Goal: Complete application form

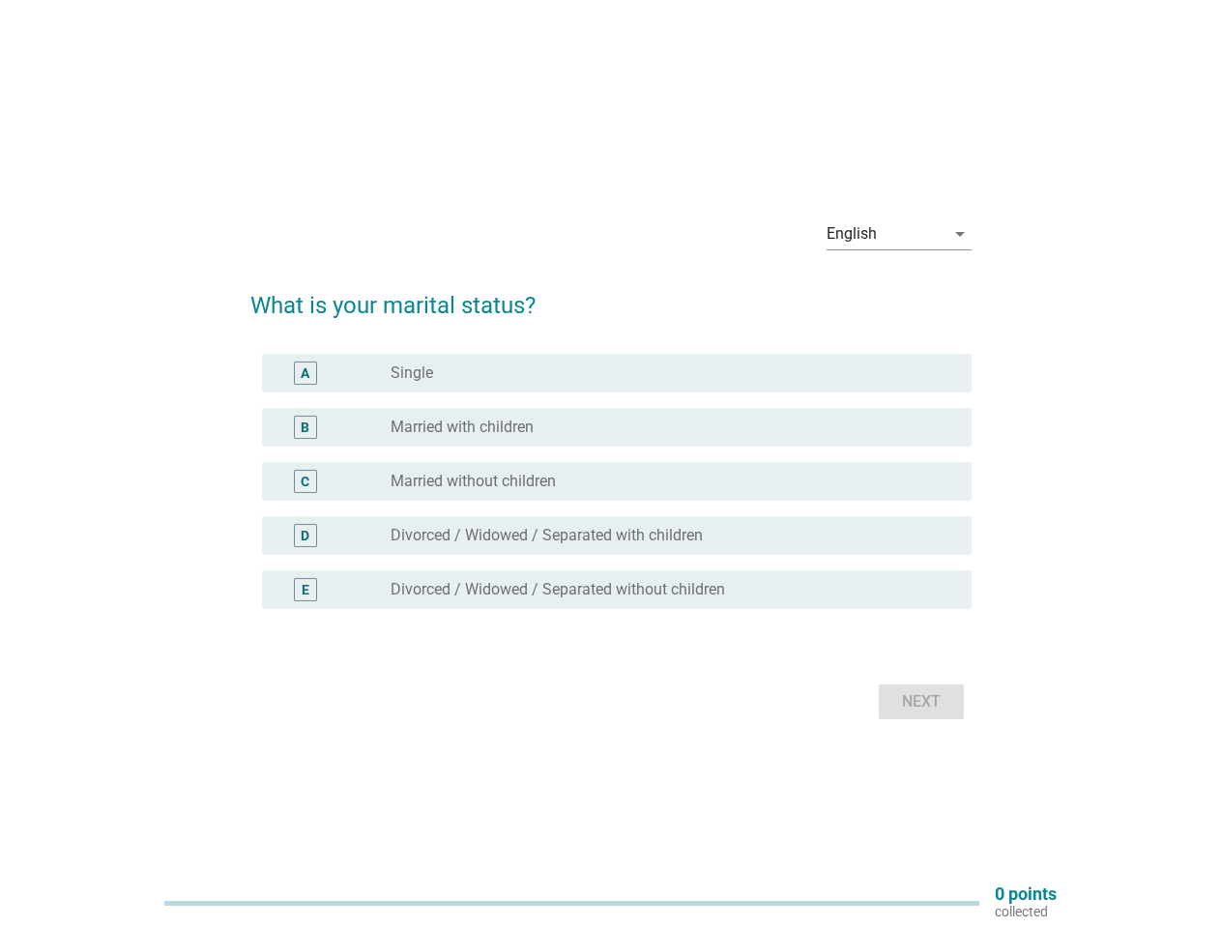
click at [611, 464] on div "C radio_button_unchecked Married without children" at bounding box center [617, 481] width 710 height 39
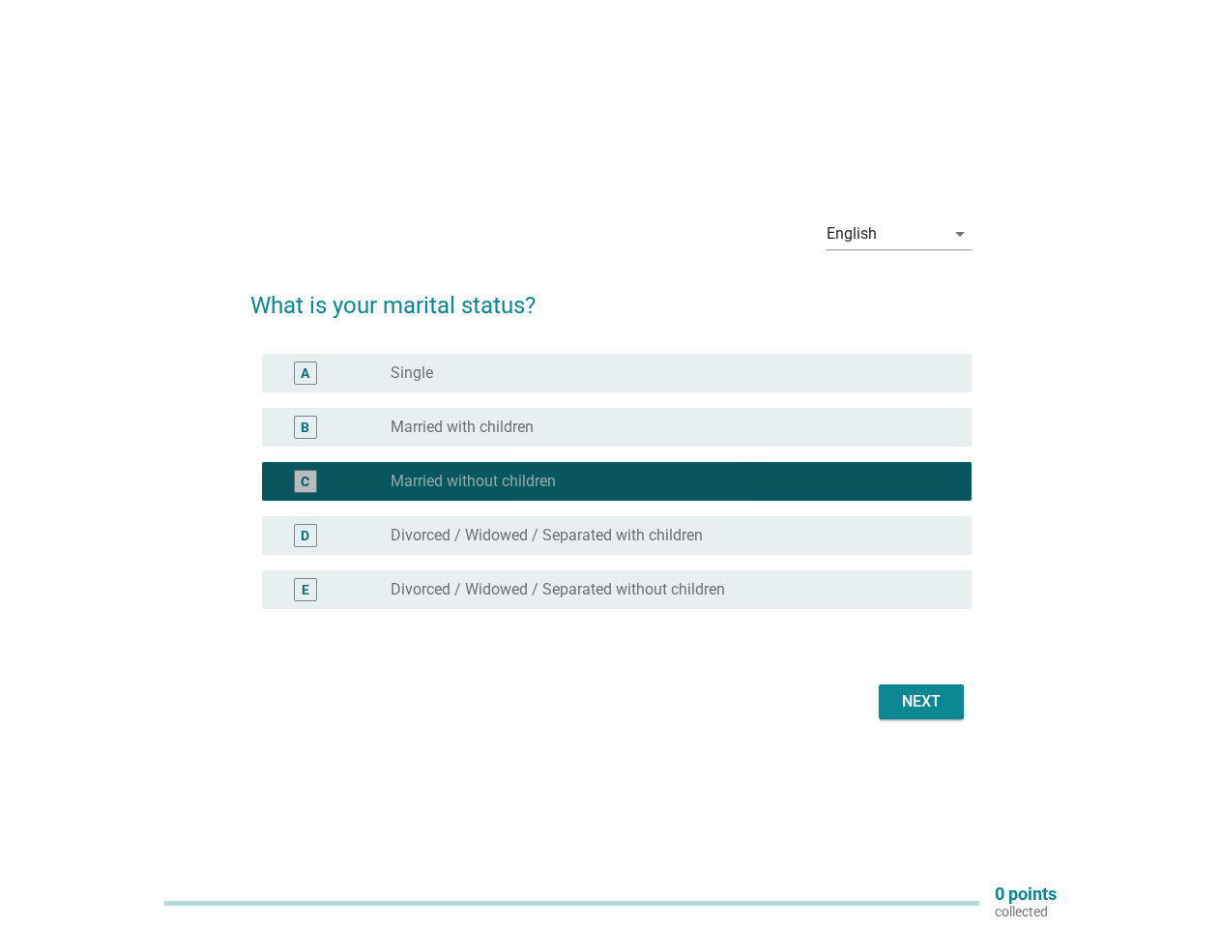
click at [899, 234] on div "English" at bounding box center [886, 233] width 118 height 31
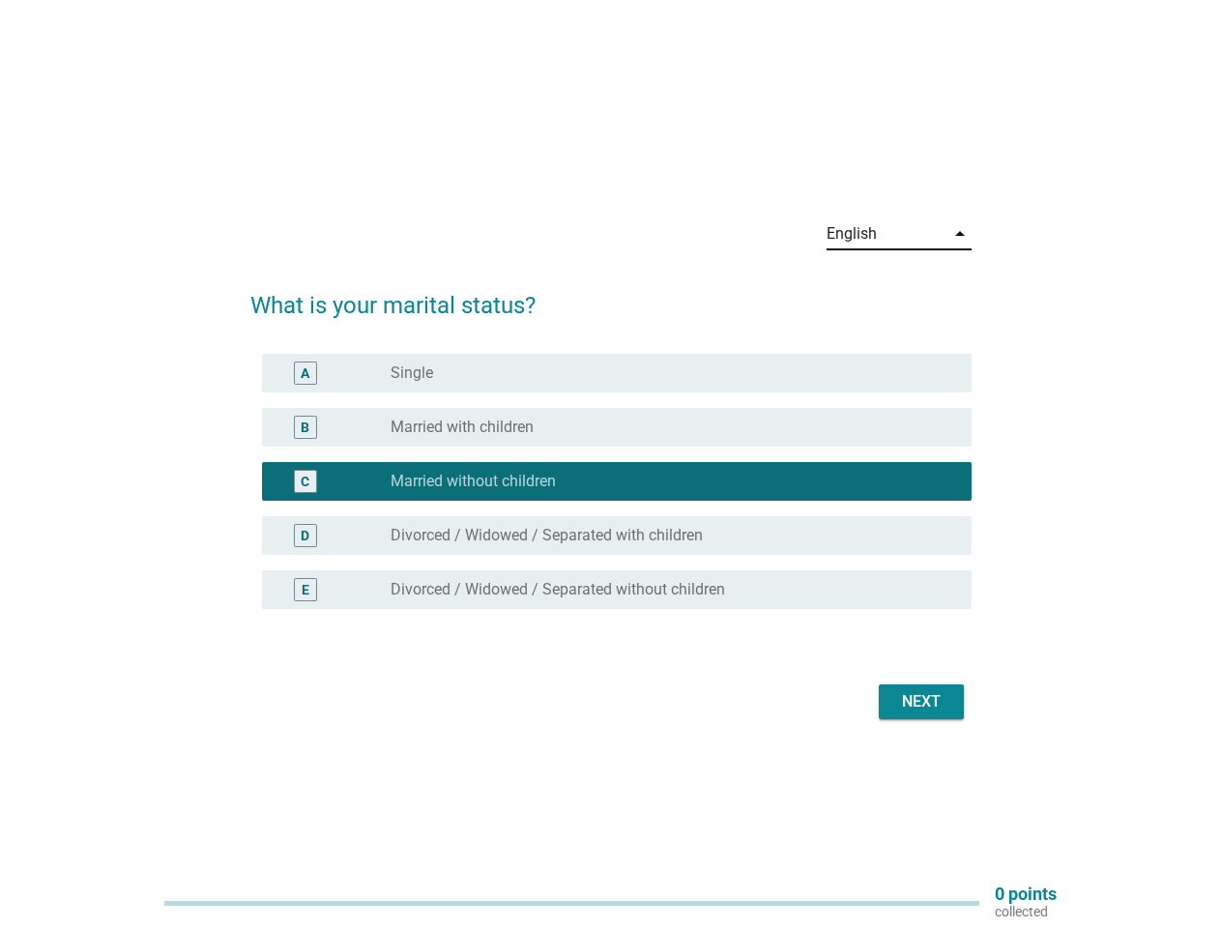
click at [611, 493] on div "C radio_button_checked Married without children" at bounding box center [617, 481] width 710 height 39
click at [611, 481] on div "radio_button_checked Married without children" at bounding box center [666, 481] width 550 height 19
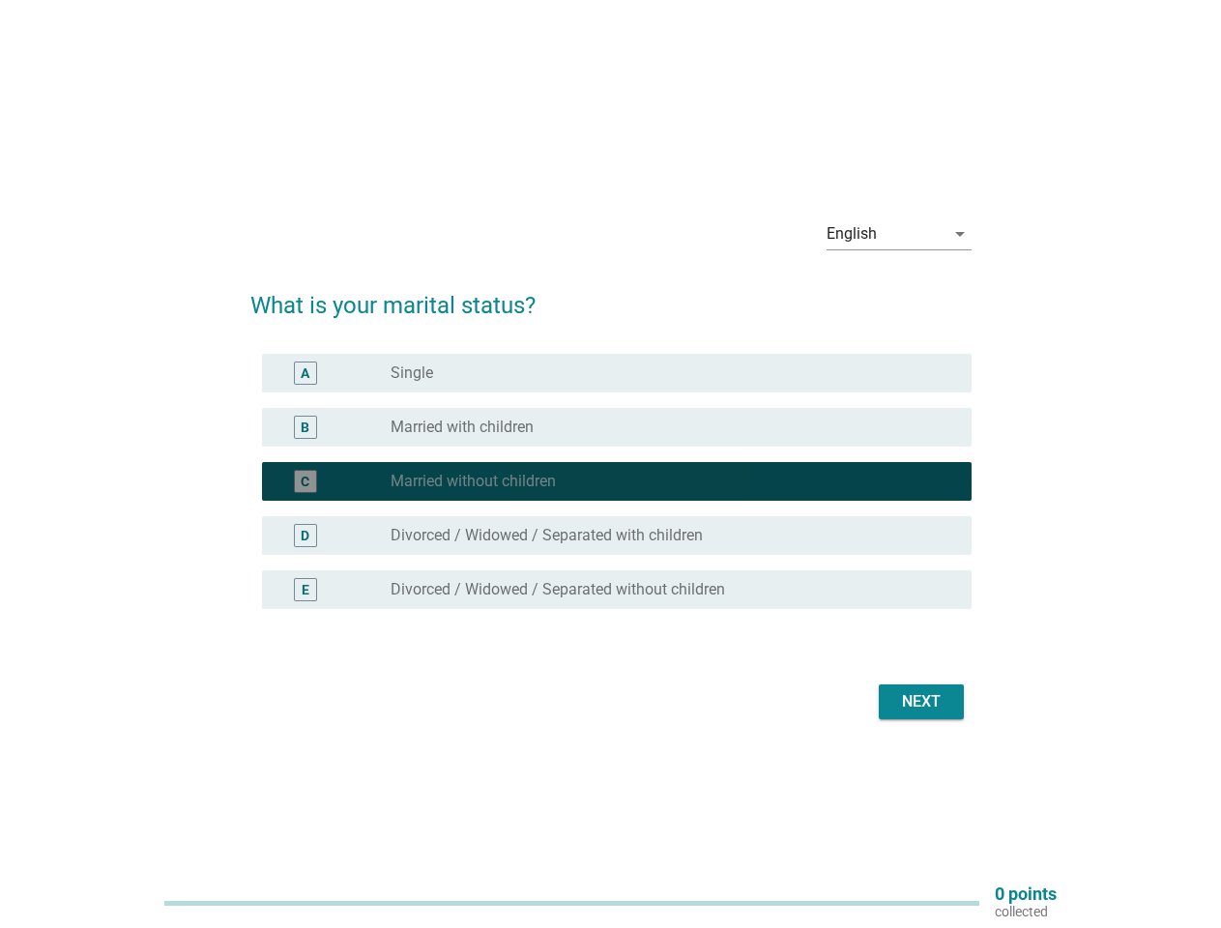
click at [617, 373] on div "radio_button_unchecked Single" at bounding box center [666, 373] width 550 height 19
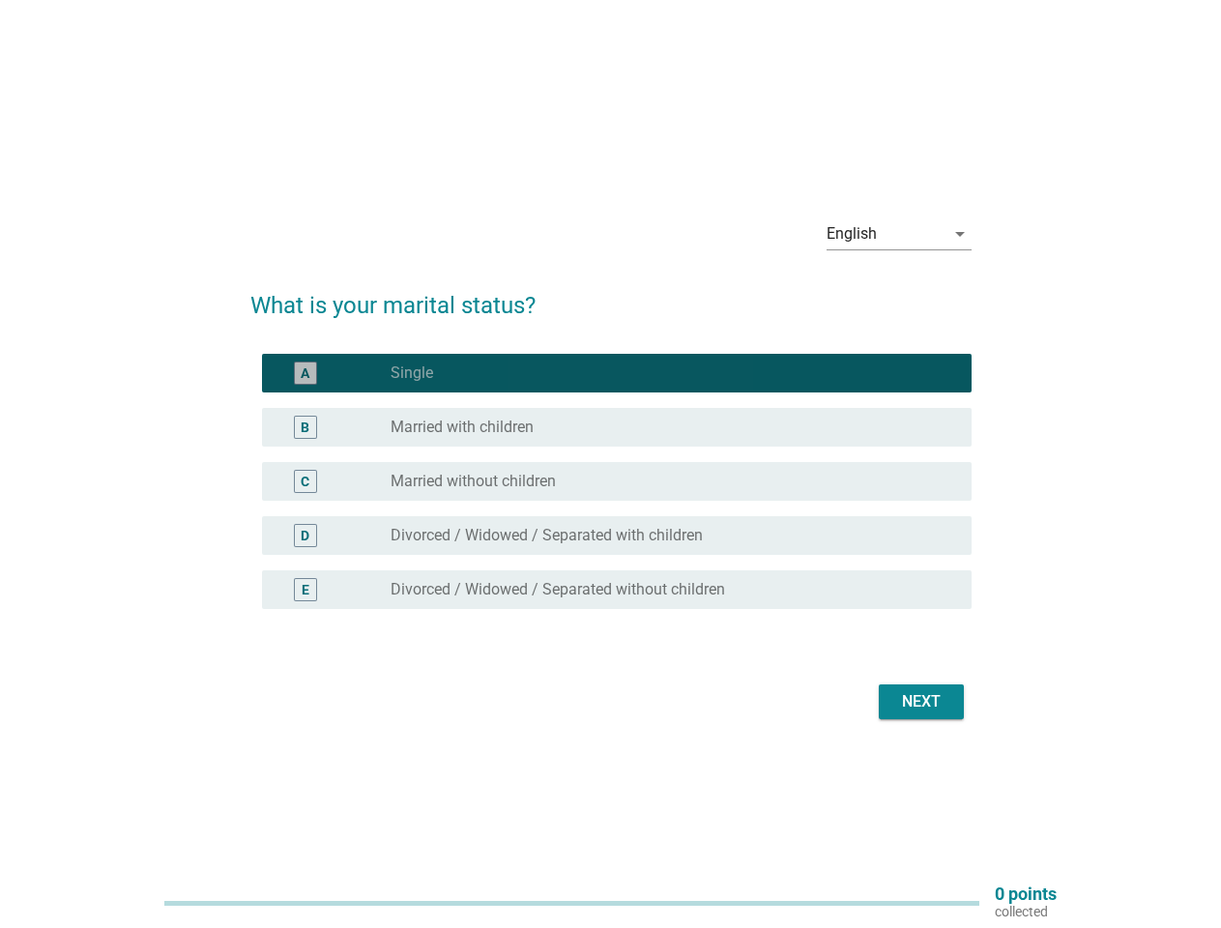
click at [412, 373] on label "Single" at bounding box center [412, 373] width 43 height 19
click at [617, 427] on div "radio_button_unchecked Married with children" at bounding box center [666, 427] width 550 height 19
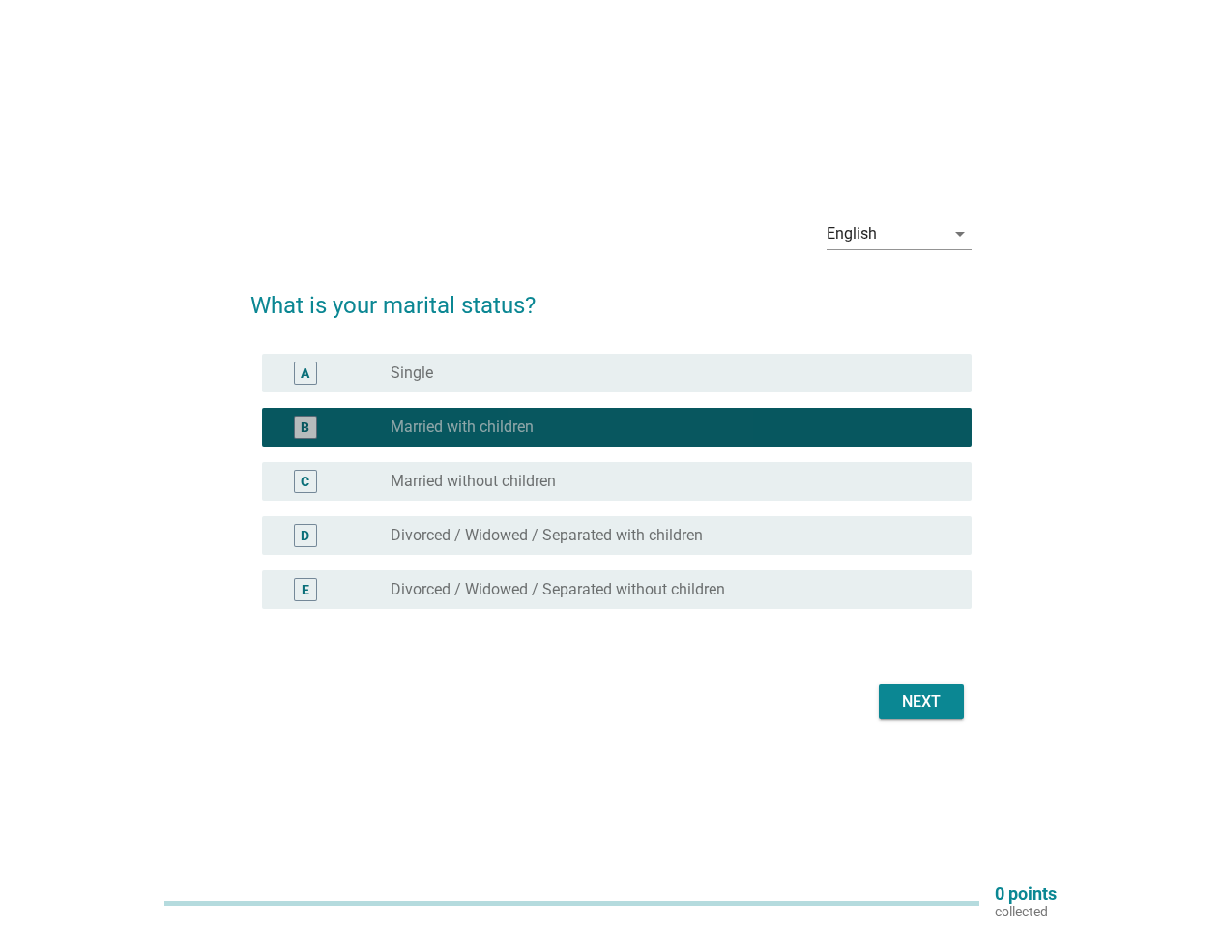
click at [462, 427] on label "Married with children" at bounding box center [462, 427] width 143 height 19
click at [617, 481] on div "radio_button_unchecked Married without children" at bounding box center [666, 481] width 550 height 19
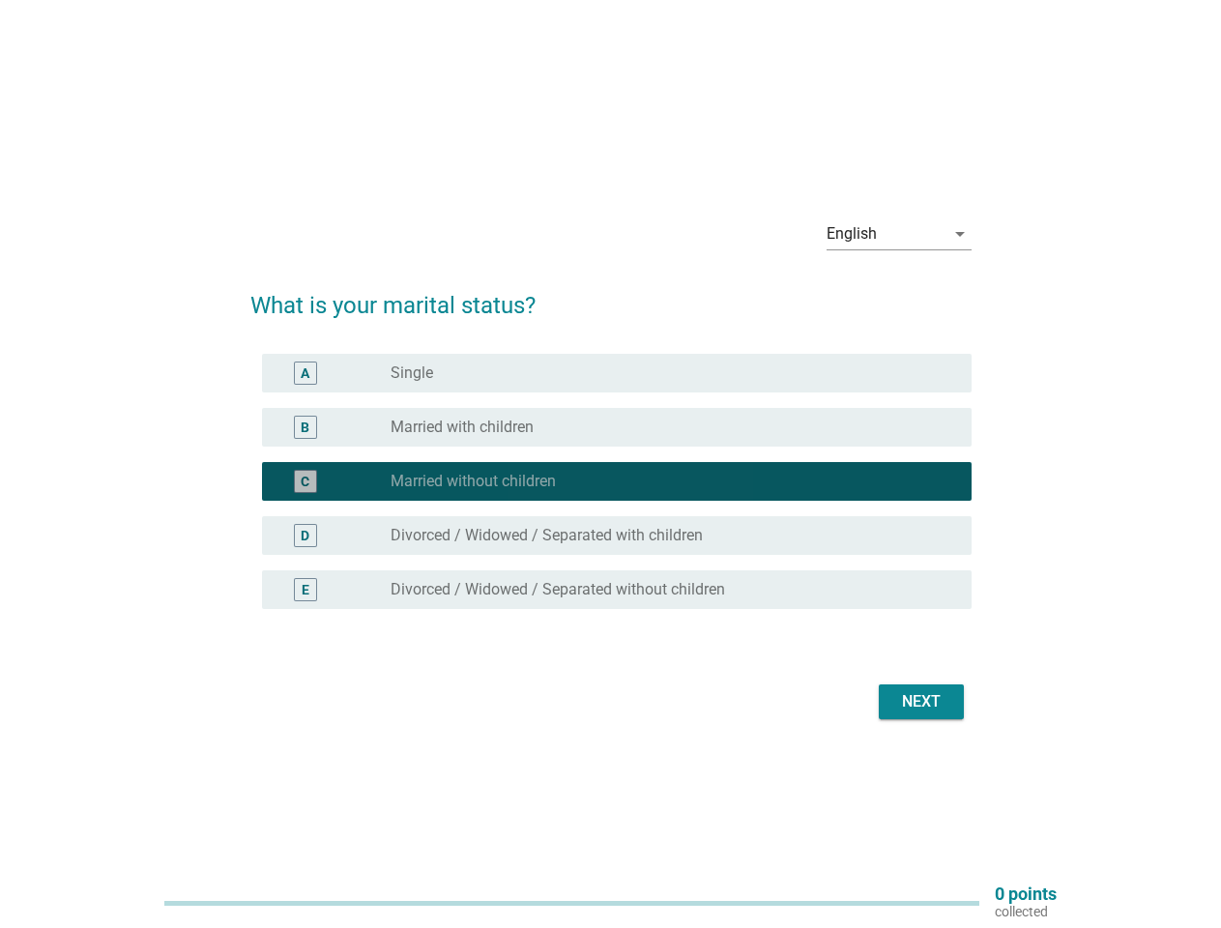
click at [473, 481] on label "Married without children" at bounding box center [473, 481] width 165 height 19
